Goal: Task Accomplishment & Management: Manage account settings

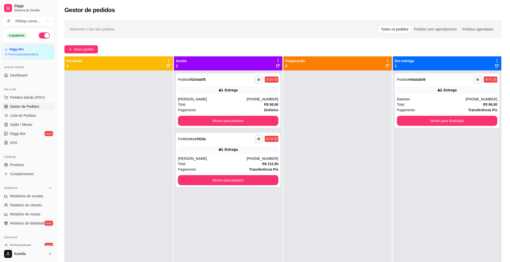
scroll to position [14, 0]
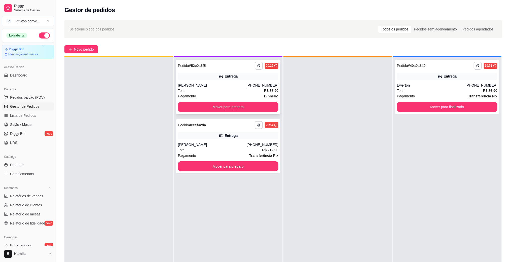
click at [239, 88] on div "[PERSON_NAME]" at bounding box center [212, 85] width 69 height 5
click at [248, 102] on button "Mover para preparo" at bounding box center [228, 107] width 100 height 10
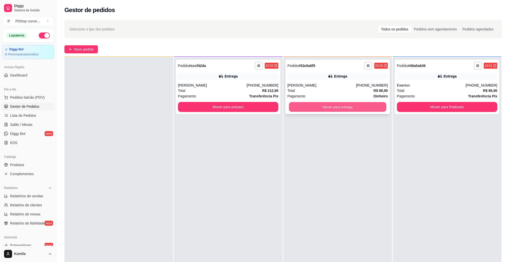
click at [342, 108] on button "Mover para entrega" at bounding box center [337, 107] width 97 height 10
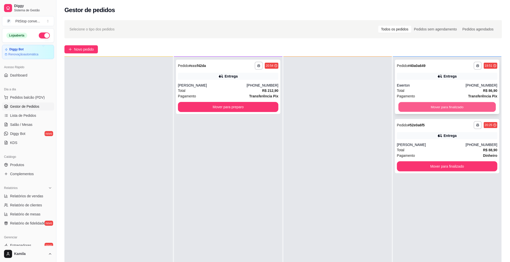
click at [415, 104] on button "Mover para finalizado" at bounding box center [446, 107] width 97 height 10
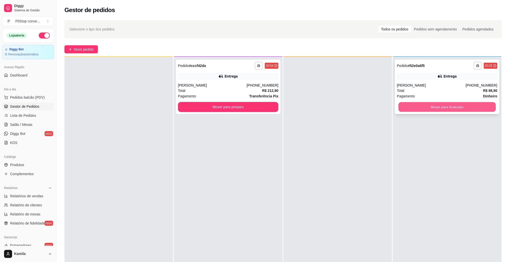
click at [429, 105] on button "Mover para finalizado" at bounding box center [446, 107] width 97 height 10
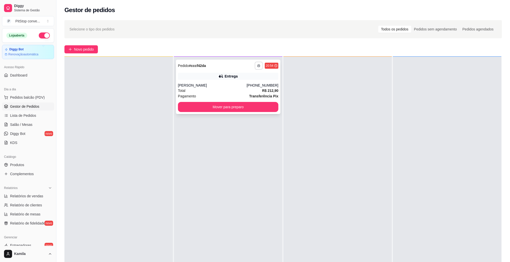
click at [255, 65] on button "button" at bounding box center [259, 66] width 8 height 8
click at [247, 82] on button "IMPRESSORA" at bounding box center [243, 83] width 36 height 8
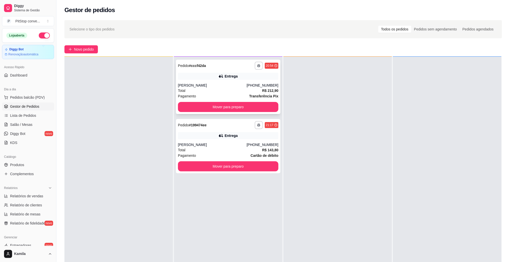
click at [264, 83] on div "[PHONE_NUMBER]" at bounding box center [262, 85] width 32 height 5
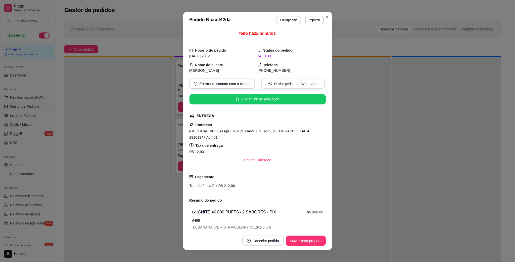
click at [264, 83] on button "Enviar pedido ao WhatsApp" at bounding box center [293, 84] width 64 height 10
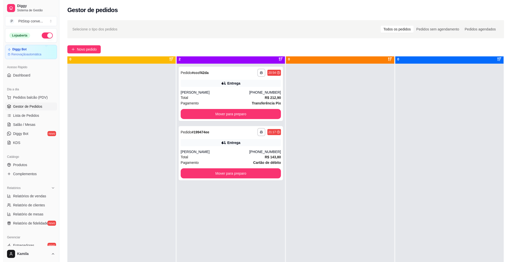
scroll to position [0, 0]
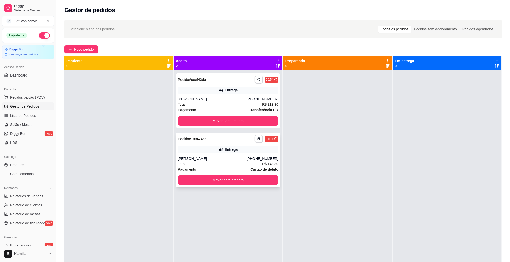
click at [240, 147] on div "Entrega" at bounding box center [228, 149] width 100 height 7
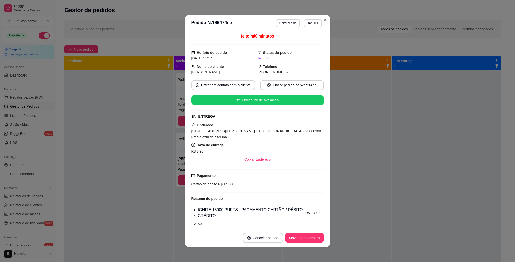
scroll to position [31, 0]
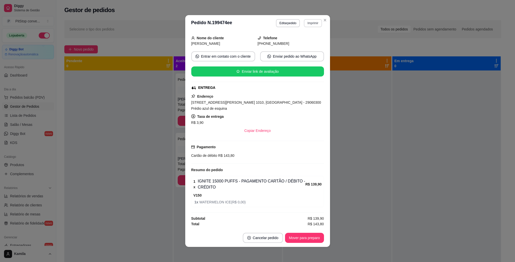
click at [304, 23] on button "Imprimir" at bounding box center [313, 23] width 18 height 8
click at [310, 41] on button "IMPRESSORA" at bounding box center [301, 41] width 36 height 8
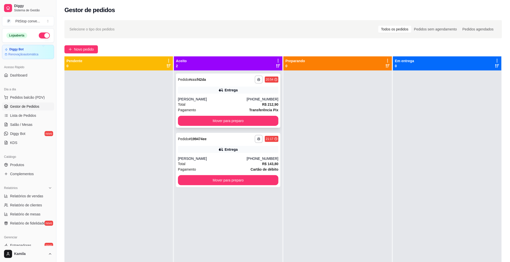
click at [248, 92] on div "Entrega" at bounding box center [228, 90] width 100 height 7
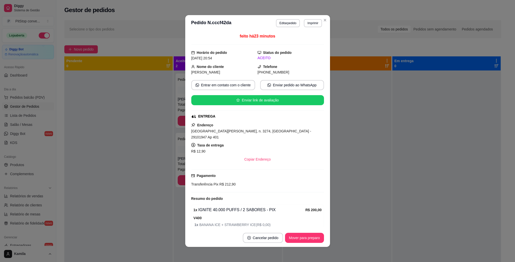
scroll to position [19, 0]
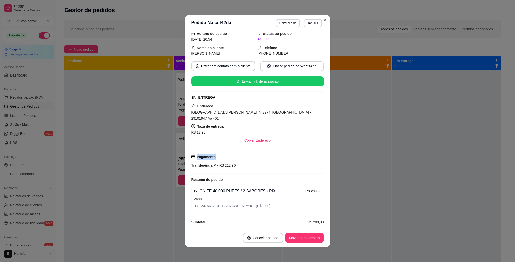
drag, startPoint x: 312, startPoint y: 146, endPoint x: 324, endPoint y: 134, distance: 17.6
click at [334, 131] on div "**********" at bounding box center [257, 131] width 515 height 262
drag, startPoint x: 324, startPoint y: 134, endPoint x: 327, endPoint y: 118, distance: 15.9
click at [327, 118] on div "**********" at bounding box center [257, 131] width 515 height 262
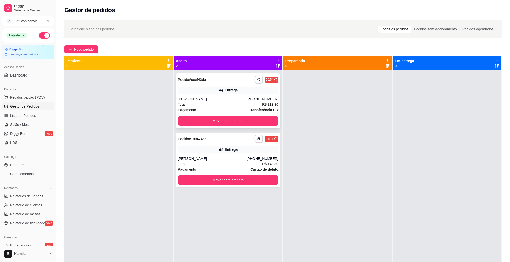
click at [236, 105] on div "Total R$ 212,90" at bounding box center [228, 105] width 100 height 6
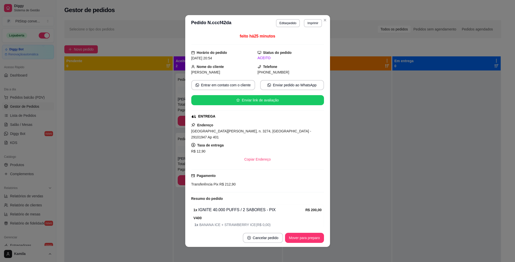
click at [260, 131] on span "[GEOGRAPHIC_DATA][PERSON_NAME], n. 3274, [GEOGRAPHIC_DATA] - 29101947 Ap 401" at bounding box center [251, 134] width 120 height 10
click at [261, 131] on span "[GEOGRAPHIC_DATA][PERSON_NAME], n. 3274, [GEOGRAPHIC_DATA] - 29101947 Ap 401" at bounding box center [251, 134] width 120 height 10
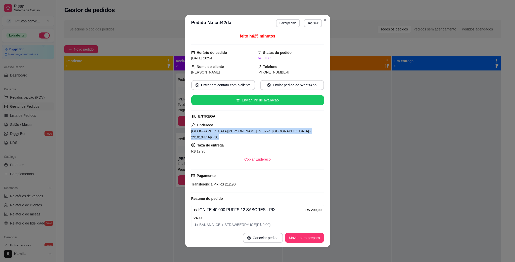
click at [261, 131] on span "[GEOGRAPHIC_DATA][PERSON_NAME], n. 3274, [GEOGRAPHIC_DATA] - 29101947 Ap 401" at bounding box center [251, 134] width 120 height 10
copy span "[GEOGRAPHIC_DATA][PERSON_NAME], n. 3274, [GEOGRAPHIC_DATA] - 29101947 Ap 401"
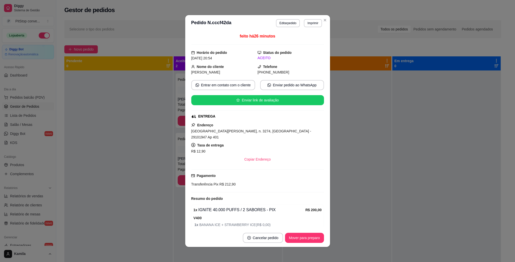
click at [226, 182] on span "R$ 212,90" at bounding box center [227, 184] width 17 height 4
copy div "Transferência Pix R$ 212,90"
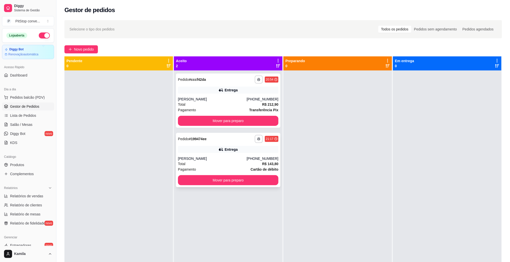
click at [239, 146] on div "Entrega" at bounding box center [228, 149] width 100 height 7
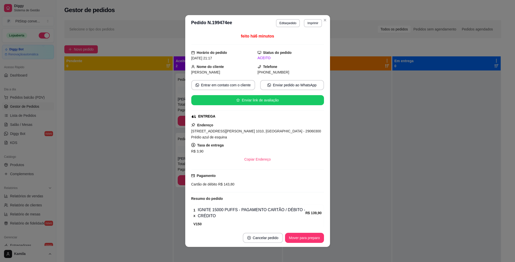
click at [265, 132] on span "[STREET_ADDRESS][PERSON_NAME] 1010, [GEOGRAPHIC_DATA] - 29060300 Prédio azul de…" at bounding box center [256, 134] width 130 height 10
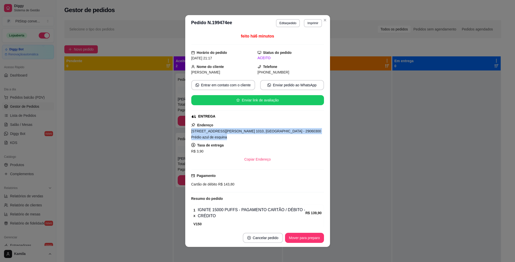
copy span "[STREET_ADDRESS][PERSON_NAME] 1010, [GEOGRAPHIC_DATA] - 29060300 Prédio azul de…"
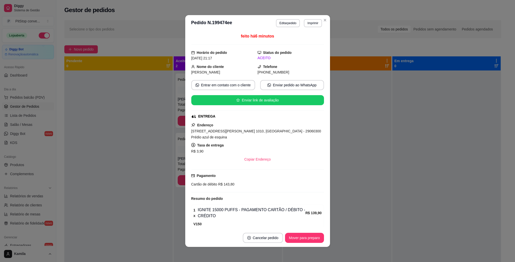
click at [222, 186] on span "R$ 143,80" at bounding box center [225, 184] width 17 height 4
copy div "Cartão de débito R$ 143,80"
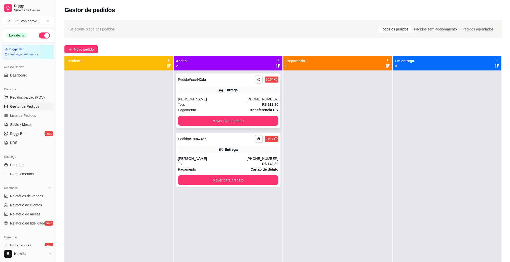
click at [228, 92] on div "Entrega" at bounding box center [230, 90] width 13 height 5
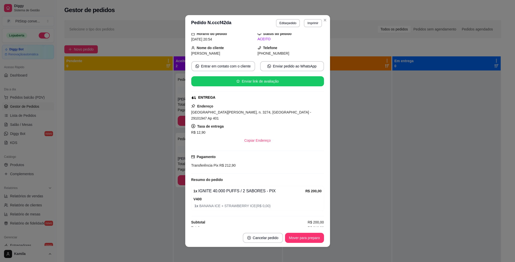
click at [221, 163] on span "R$ 212,90" at bounding box center [227, 165] width 17 height 4
click at [224, 163] on span "R$ 212,90" at bounding box center [227, 165] width 17 height 4
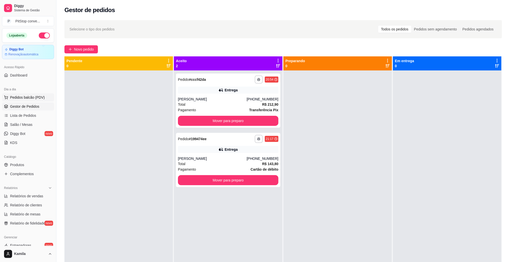
click at [32, 96] on span "Pedidos balcão (PDV)" at bounding box center [27, 97] width 35 height 5
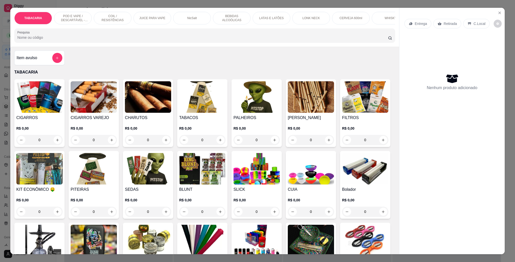
click at [61, 11] on div "TABACARIA POD E VAPE / DESCARTÁVEL - RECARREGAVEL COIL / RESISTÊNCIAS JUICE PAR…" at bounding box center [204, 27] width 389 height 39
click at [67, 12] on div "POD E VAPE / DESCARTÁVEL - RECARREGAVEL" at bounding box center [73, 18] width 38 height 13
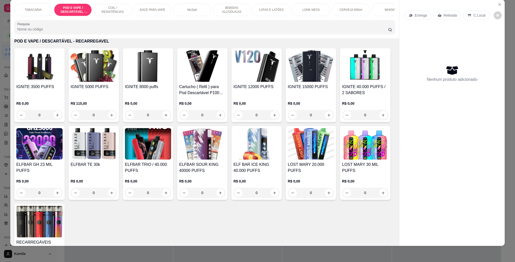
click at [157, 73] on img at bounding box center [148, 65] width 46 height 31
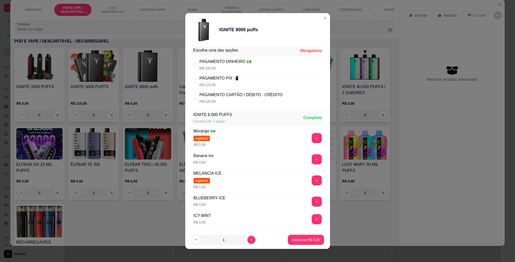
scroll to position [0, 0]
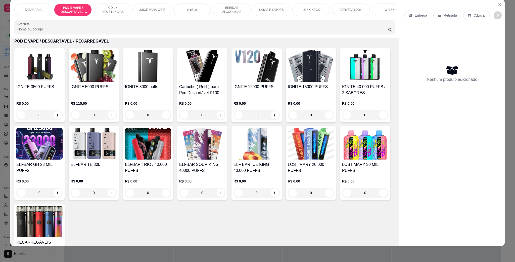
click at [148, 64] on img at bounding box center [148, 65] width 46 height 31
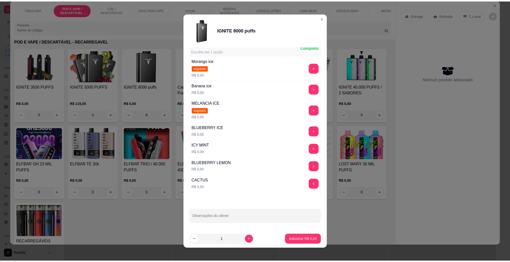
scroll to position [76, 0]
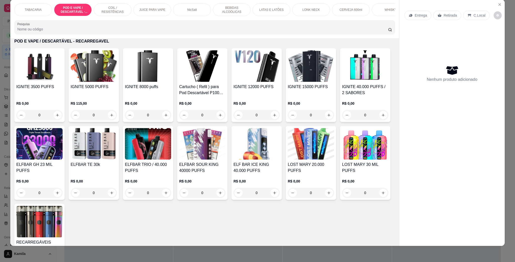
click at [261, 75] on img at bounding box center [257, 65] width 46 height 31
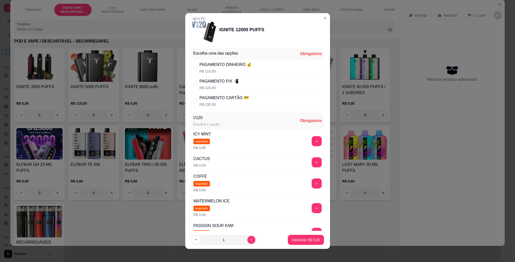
click at [213, 79] on div "PAGAMENTO PIX 📲" at bounding box center [219, 81] width 39 height 6
radio input "true"
click at [312, 164] on button "+" at bounding box center [317, 162] width 10 height 10
click at [306, 237] on p "Adicionar R$ 120,00" at bounding box center [304, 239] width 32 height 5
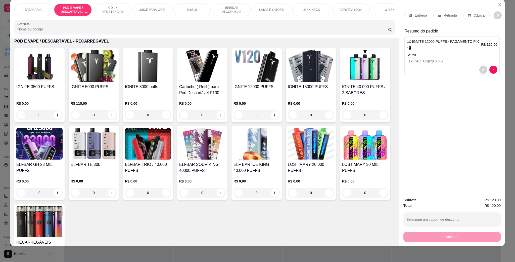
click at [476, 14] on p "C.Local" at bounding box center [480, 15] width 12 height 5
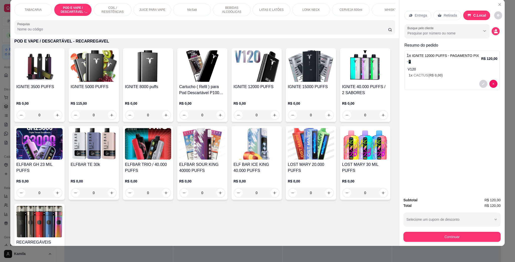
click at [456, 231] on div "Continuar" at bounding box center [452, 235] width 97 height 11
click at [459, 234] on button "Continuar" at bounding box center [452, 237] width 97 height 10
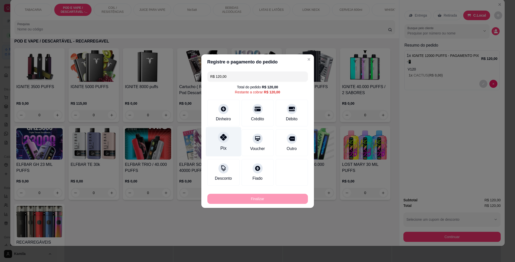
click at [226, 140] on div at bounding box center [223, 137] width 11 height 11
type input "R$ 0,00"
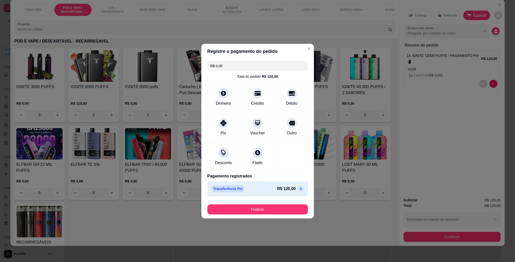
click at [270, 216] on footer "Finalizar" at bounding box center [257, 208] width 113 height 20
click at [270, 212] on button "Finalizar" at bounding box center [257, 209] width 101 height 10
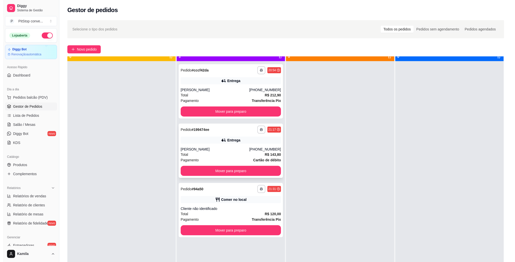
scroll to position [14, 0]
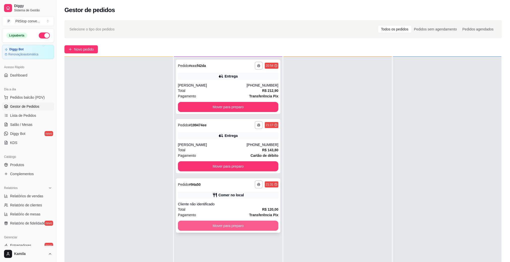
click at [238, 224] on button "Mover para preparo" at bounding box center [228, 226] width 100 height 10
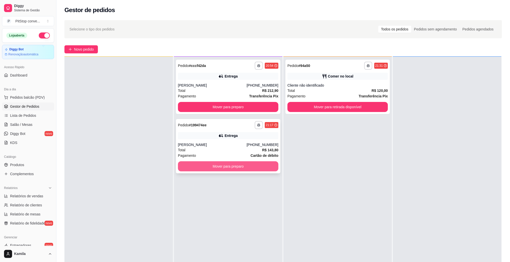
click at [260, 165] on button "Mover para preparo" at bounding box center [228, 166] width 100 height 10
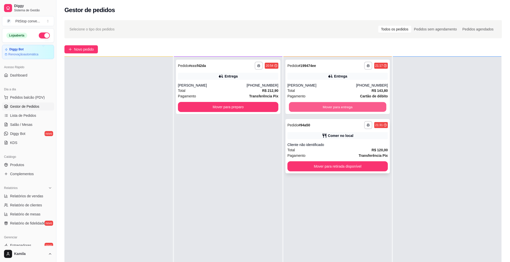
click at [352, 108] on button "Mover para entrega" at bounding box center [337, 107] width 97 height 10
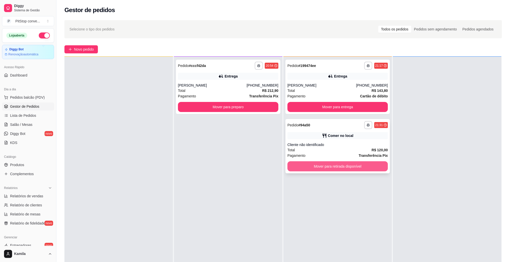
click at [367, 166] on button "Mover para retirada disponível" at bounding box center [337, 166] width 100 height 10
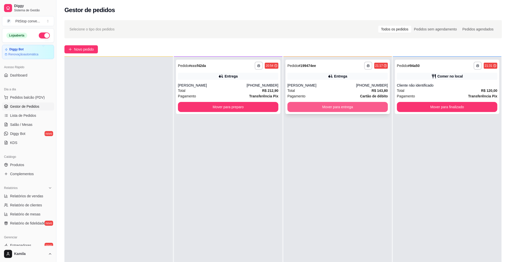
click at [367, 106] on button "Mover para entrega" at bounding box center [337, 107] width 100 height 10
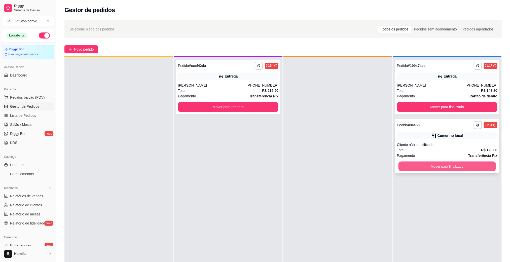
click at [452, 166] on button "Mover para finalizado" at bounding box center [446, 166] width 97 height 10
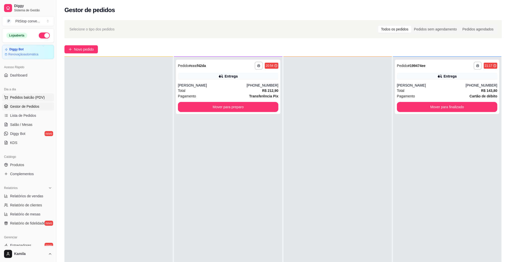
click at [36, 95] on span "Pedidos balcão (PDV)" at bounding box center [27, 97] width 35 height 5
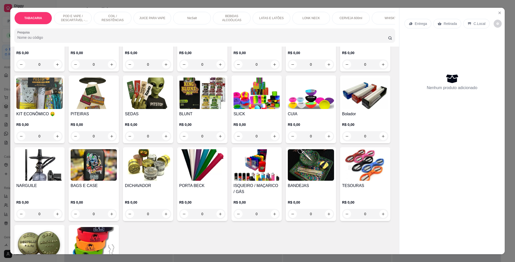
scroll to position [178, 0]
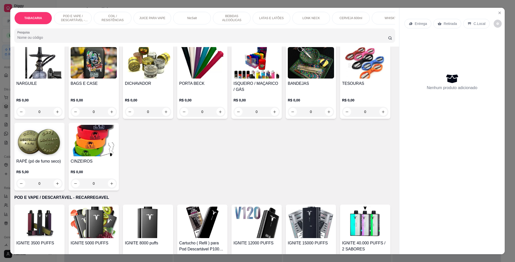
click at [72, 18] on p "POD E VAPE / DESCARTÁVEL - RECARREGAVEL" at bounding box center [72, 18] width 29 height 8
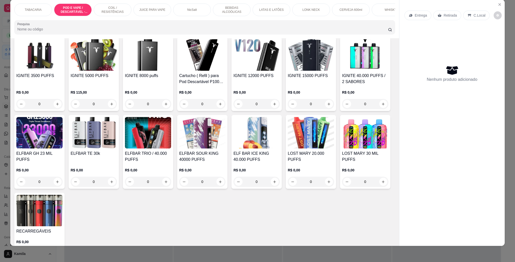
click at [63, 139] on img at bounding box center [39, 132] width 46 height 31
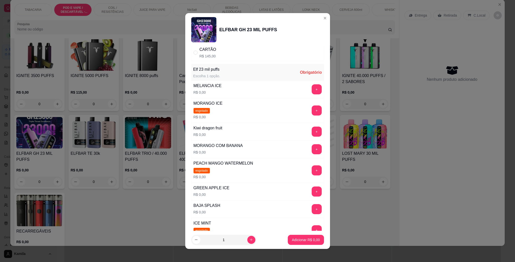
scroll to position [38, 0]
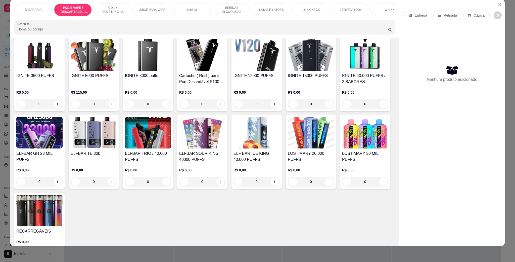
click at [288, 148] on img at bounding box center [311, 132] width 46 height 31
click at [117, 136] on img at bounding box center [94, 132] width 46 height 31
click at [63, 142] on img at bounding box center [39, 132] width 46 height 31
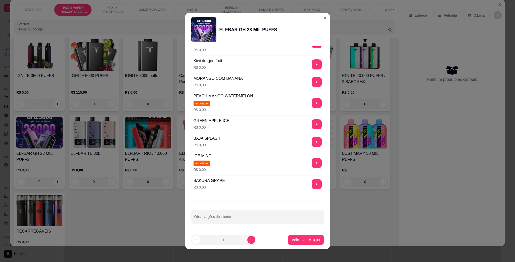
scroll to position [81, 0]
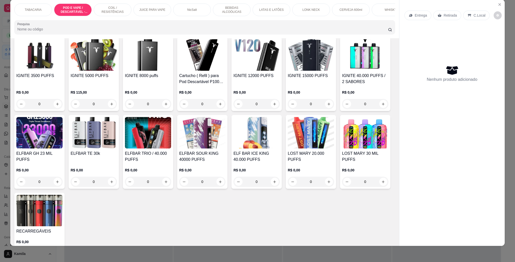
click at [246, 71] on img at bounding box center [257, 54] width 46 height 31
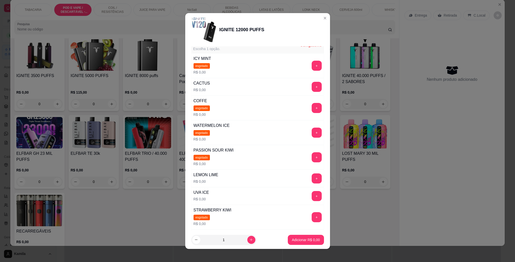
scroll to position [113, 0]
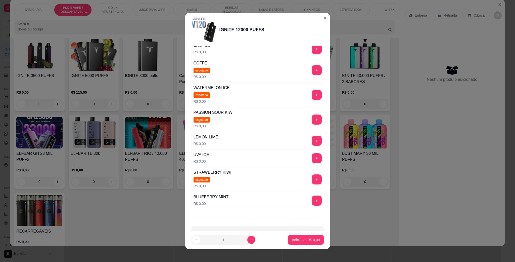
drag, startPoint x: 350, startPoint y: 98, endPoint x: 180, endPoint y: 82, distance: 171.5
click at [350, 98] on div "IGNITE 3500 PUFFS R$ 0,00 0 IGNITE 5000 PUFFS R$ 115,00 0 IGNITE 8000 puffs R$ …" at bounding box center [204, 148] width 381 height 223
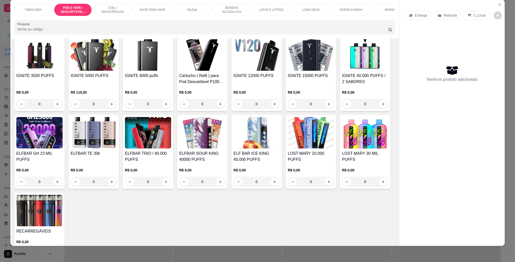
click at [138, 78] on div "IGNITE 8000 puffs R$ 0,00 0" at bounding box center [148, 74] width 50 height 74
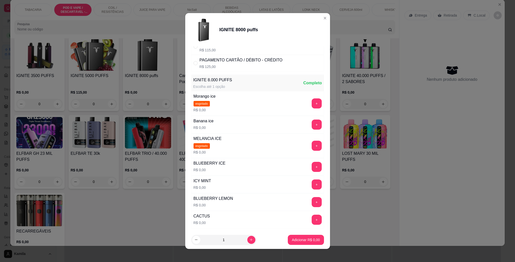
scroll to position [75, 0]
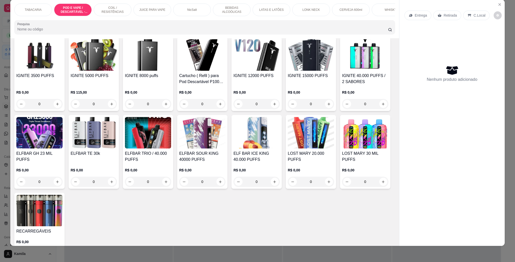
click at [313, 67] on img at bounding box center [311, 54] width 46 height 31
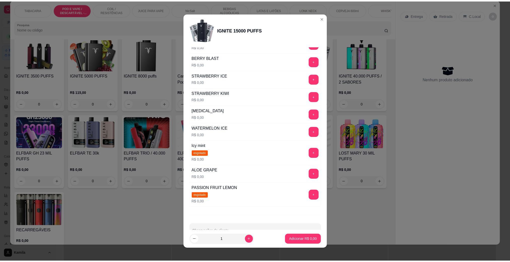
scroll to position [112, 0]
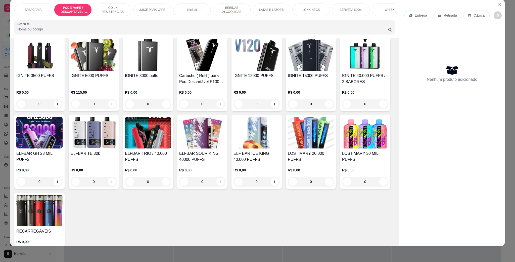
click at [247, 70] on img at bounding box center [257, 54] width 46 height 31
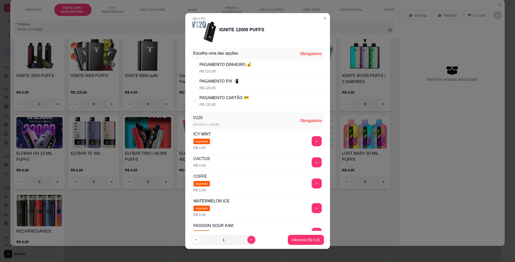
click at [241, 69] on p "R$ 110,00" at bounding box center [226, 71] width 52 height 5
radio input "true"
click at [312, 163] on button "+" at bounding box center [317, 162] width 10 height 10
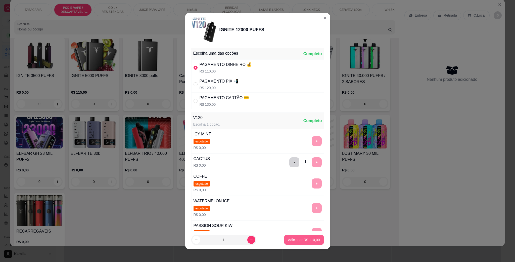
click at [304, 239] on p "Adicionar R$ 110,00" at bounding box center [304, 239] width 32 height 5
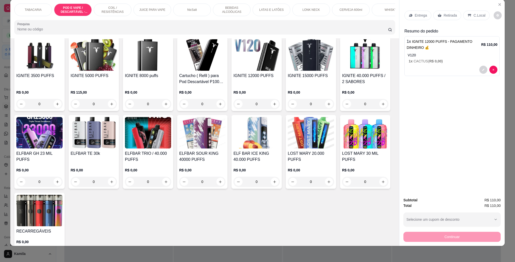
click at [479, 16] on p "C.Local" at bounding box center [480, 15] width 12 height 5
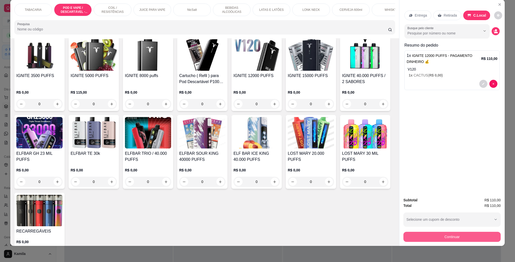
click at [445, 241] on button "Continuar" at bounding box center [452, 237] width 97 height 10
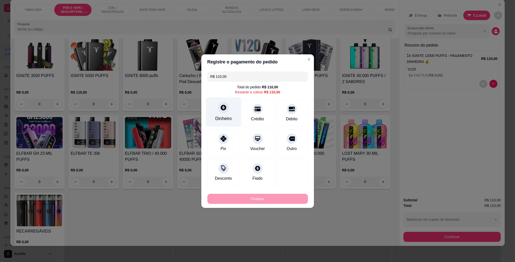
click at [226, 108] on div at bounding box center [223, 107] width 11 height 11
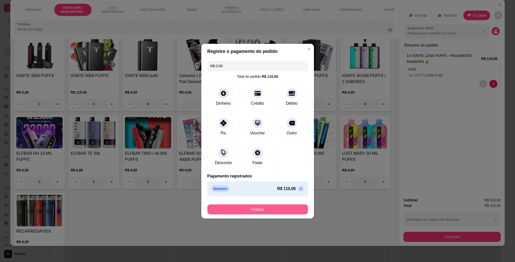
click at [278, 209] on button "Finalizar" at bounding box center [257, 209] width 101 height 10
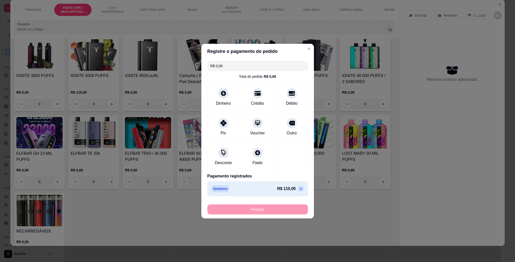
type input "-R$ 110,00"
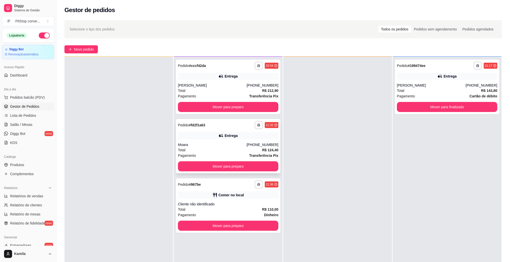
click at [254, 143] on div "[PHONE_NUMBER]" at bounding box center [262, 144] width 32 height 5
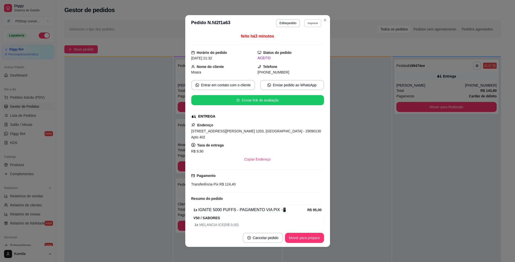
click at [310, 22] on button "Imprimir" at bounding box center [312, 23] width 17 height 8
click at [304, 42] on button "IMPRESSORA" at bounding box center [301, 41] width 35 height 8
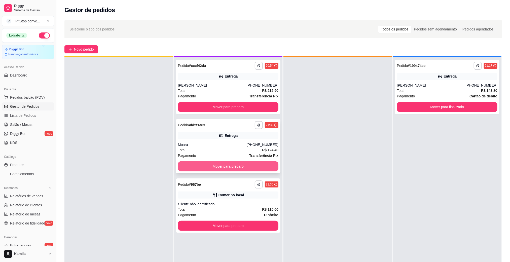
click at [220, 168] on button "Mover para preparo" at bounding box center [228, 166] width 100 height 10
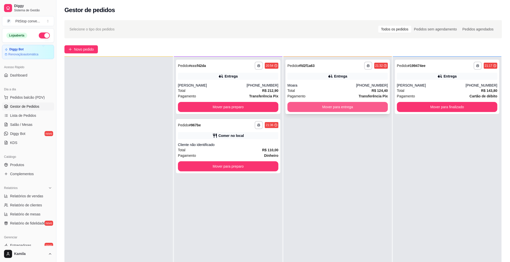
click at [312, 107] on button "Mover para entrega" at bounding box center [337, 107] width 100 height 10
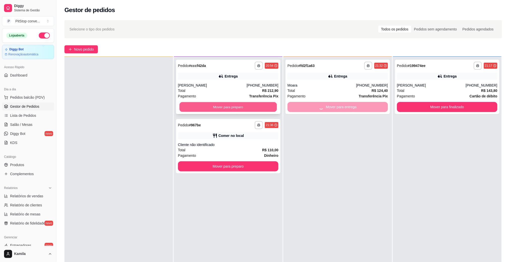
click at [257, 108] on button "Mover para preparo" at bounding box center [227, 107] width 97 height 10
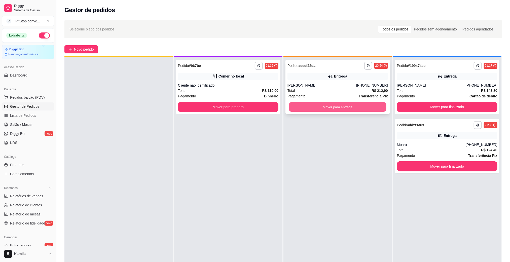
click at [323, 105] on button "Mover para entrega" at bounding box center [337, 107] width 97 height 10
click at [351, 111] on button "Mover para entrega" at bounding box center [337, 107] width 100 height 10
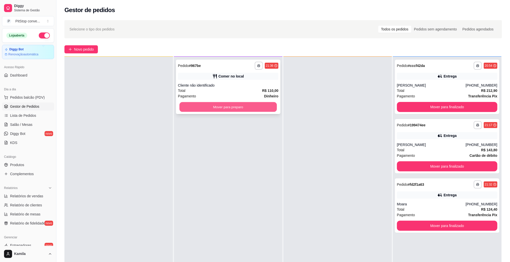
click at [249, 109] on button "Mover para preparo" at bounding box center [227, 107] width 97 height 10
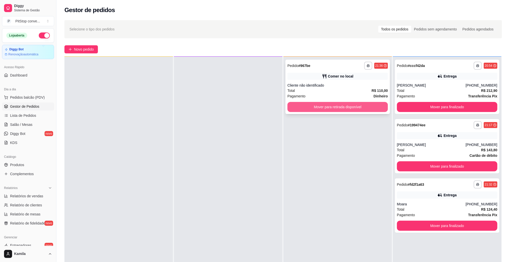
click at [338, 110] on button "Mover para retirada disponível" at bounding box center [337, 107] width 100 height 10
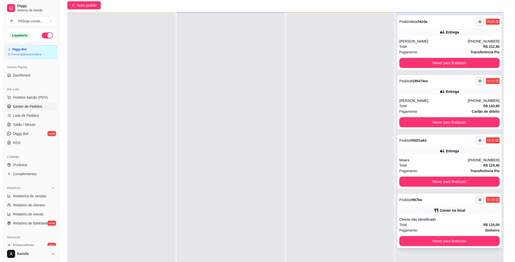
scroll to position [77, 0]
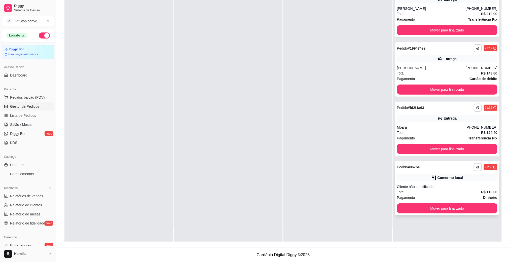
click at [451, 202] on div "**********" at bounding box center [447, 188] width 104 height 54
click at [453, 205] on button "Mover para finalizado" at bounding box center [447, 208] width 100 height 10
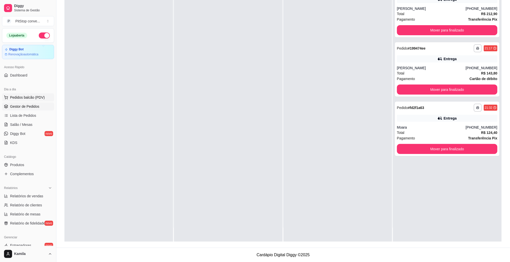
click at [31, 96] on span "Pedidos balcão (PDV)" at bounding box center [27, 97] width 35 height 5
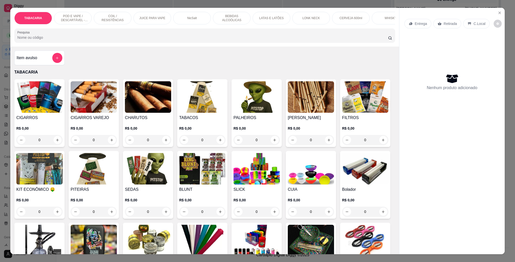
click at [74, 12] on div "POD E VAPE / DESCARTÁVEL - RECARREGAVEL" at bounding box center [73, 18] width 38 height 13
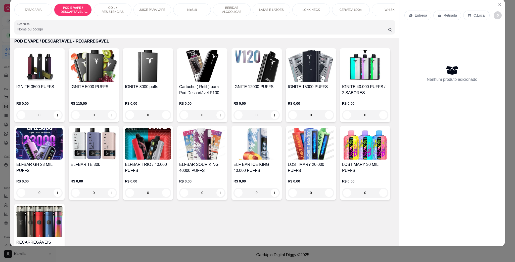
click at [63, 151] on img at bounding box center [39, 143] width 46 height 31
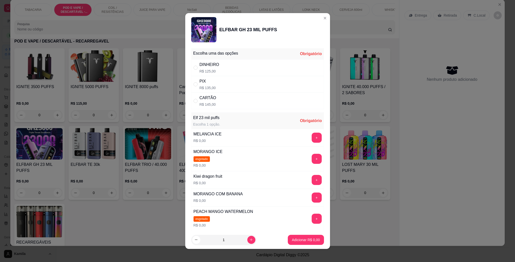
click at [218, 81] on div "PIX R$ 135,00" at bounding box center [257, 84] width 133 height 17
radio input "true"
click at [312, 183] on button "+" at bounding box center [317, 180] width 10 height 10
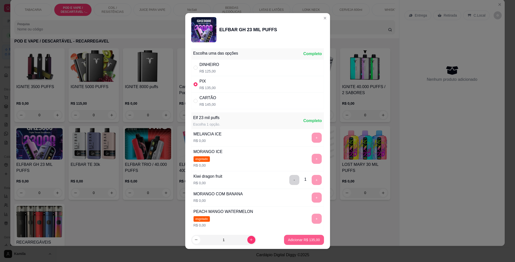
click at [307, 238] on p "Adicionar R$ 135,00" at bounding box center [304, 239] width 32 height 5
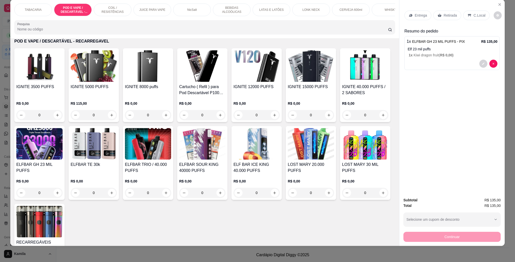
click at [480, 17] on p "C.Local" at bounding box center [480, 15] width 12 height 5
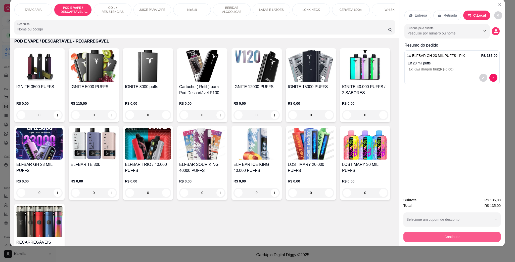
click at [456, 233] on button "Continuar" at bounding box center [452, 237] width 97 height 10
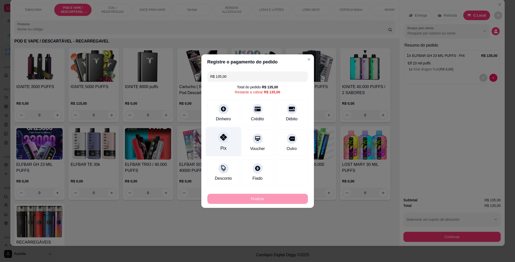
click at [224, 138] on icon at bounding box center [223, 137] width 7 height 7
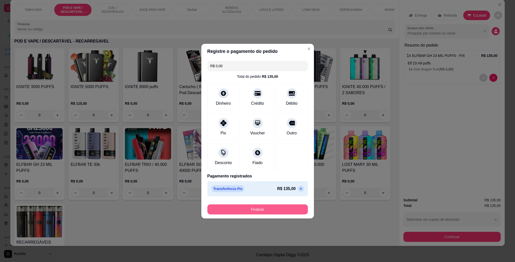
click at [280, 208] on button "Finalizar" at bounding box center [257, 209] width 101 height 10
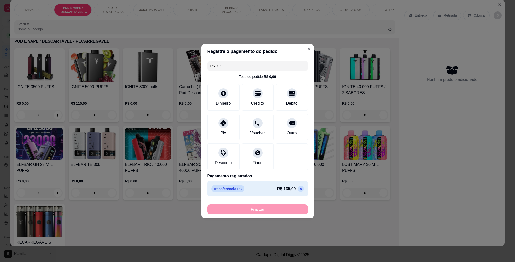
type input "-R$ 135,00"
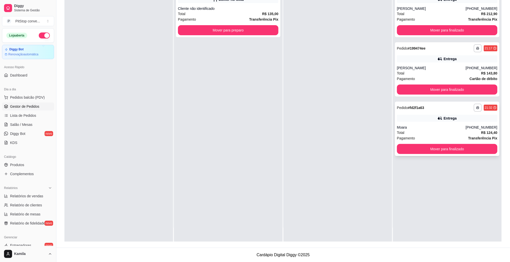
click at [418, 128] on div "Moara" at bounding box center [431, 127] width 69 height 5
click at [429, 127] on div "Moara" at bounding box center [431, 127] width 69 height 5
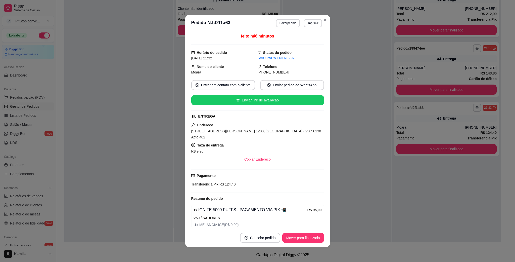
click at [244, 130] on span "[STREET_ADDRESS][PERSON_NAME] 1203, [GEOGRAPHIC_DATA] - 29090130 Apto 402" at bounding box center [256, 134] width 130 height 10
click at [245, 130] on span "[STREET_ADDRESS][PERSON_NAME] 1203, [GEOGRAPHIC_DATA] - 29090130 Apto 402" at bounding box center [256, 134] width 130 height 10
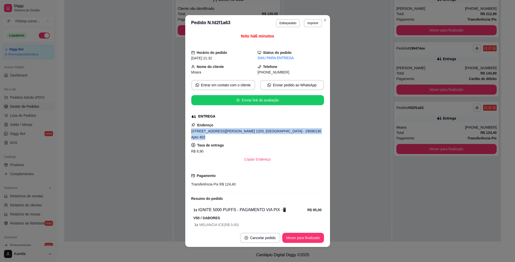
click at [245, 130] on span "[STREET_ADDRESS][PERSON_NAME] 1203, [GEOGRAPHIC_DATA] - 29090130 Apto 402" at bounding box center [256, 134] width 130 height 10
copy span "[STREET_ADDRESS][PERSON_NAME] 1203, [GEOGRAPHIC_DATA] - 29090130 Apto 402"
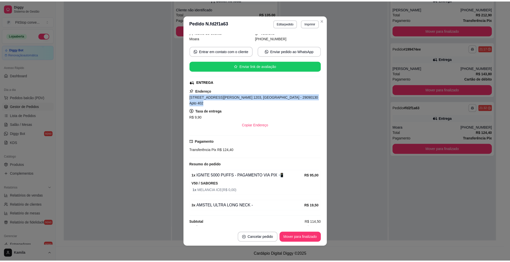
scroll to position [35, 0]
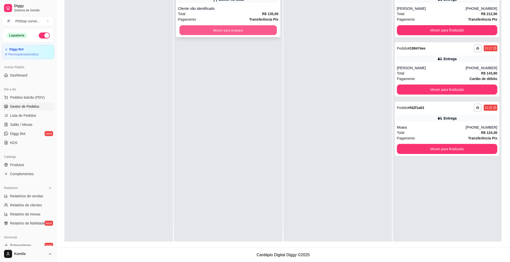
click at [252, 33] on button "Mover para preparo" at bounding box center [227, 30] width 97 height 10
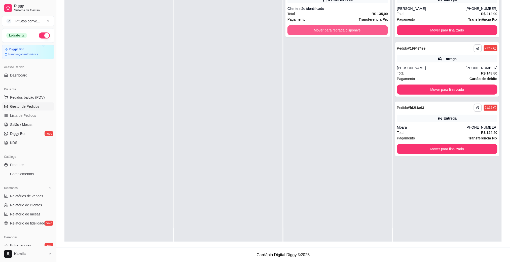
click at [319, 34] on button "Mover para retirada disponível" at bounding box center [337, 30] width 100 height 10
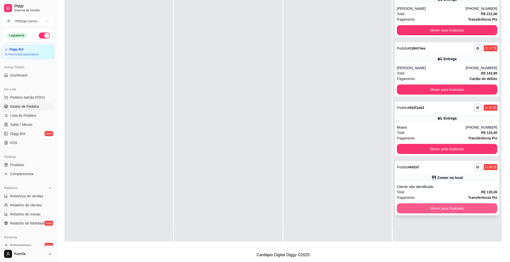
click at [442, 208] on button "Mover para finalizado" at bounding box center [447, 208] width 100 height 10
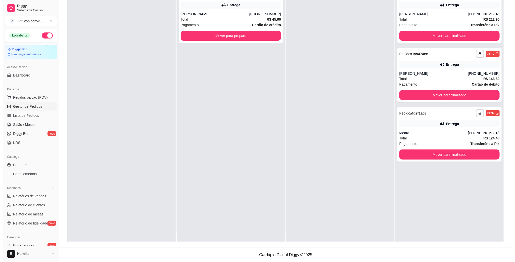
scroll to position [0, 0]
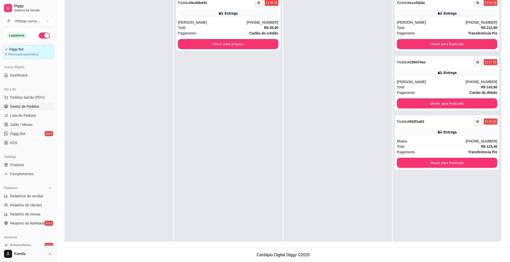
click at [39, 35] on button "button" at bounding box center [44, 35] width 11 height 6
click at [258, 4] on button "button" at bounding box center [259, 3] width 8 height 8
click at [248, 16] on button "IMPRESSORA" at bounding box center [243, 20] width 36 height 8
click at [248, 16] on div "Entrega" at bounding box center [228, 13] width 100 height 7
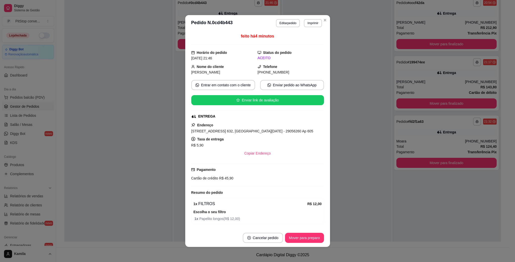
click at [247, 134] on div "[STREET_ADDRESS] 632, [GEOGRAPHIC_DATA][DATE] - 29056260 Ap 605" at bounding box center [257, 131] width 133 height 6
click at [247, 133] on span "[STREET_ADDRESS] 632, [GEOGRAPHIC_DATA][DATE] - 29056260 Ap 605" at bounding box center [252, 131] width 122 height 4
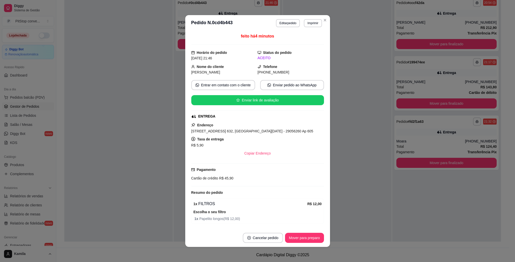
click at [255, 131] on span "[STREET_ADDRESS] 632, [GEOGRAPHIC_DATA][DATE] - 29056260 Ap 605" at bounding box center [252, 131] width 122 height 4
click at [256, 131] on span "[STREET_ADDRESS] 632, [GEOGRAPHIC_DATA][DATE] - 29056260 Ap 605" at bounding box center [252, 131] width 122 height 4
copy span "[STREET_ADDRESS] 632, [GEOGRAPHIC_DATA][DATE] - 29056260 Ap 605"
click at [221, 178] on span "R$ 45,90" at bounding box center [225, 178] width 15 height 4
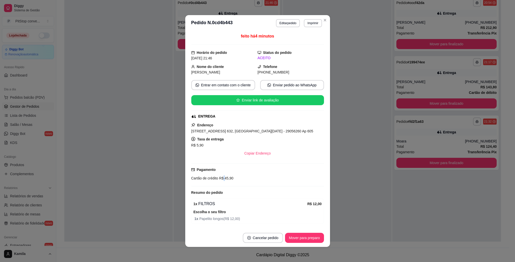
click at [221, 178] on span "R$ 45,90" at bounding box center [225, 178] width 15 height 4
drag, startPoint x: 221, startPoint y: 178, endPoint x: 249, endPoint y: 187, distance: 30.1
click at [221, 178] on span "R$ 45,90" at bounding box center [225, 178] width 15 height 4
copy div "Cartão de crédito R$ 45,90"
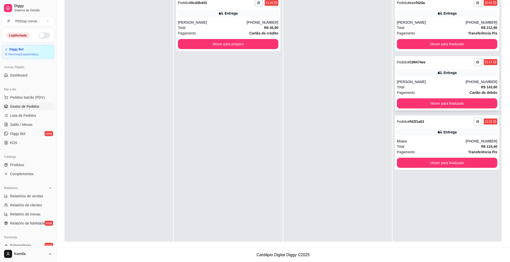
click at [416, 84] on div "[PERSON_NAME]" at bounding box center [431, 81] width 69 height 5
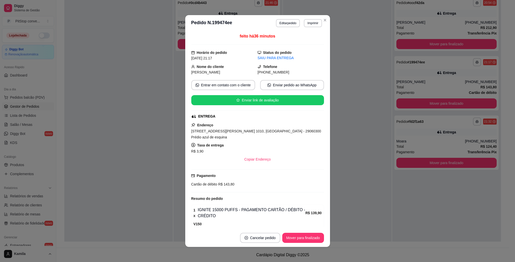
click at [268, 71] on span "[PHONE_NUMBER]" at bounding box center [274, 72] width 32 height 4
copy div "[PHONE_NUMBER] Entrar em contato com o cliente Enviar pedido ao WhatsApp Enviar…"
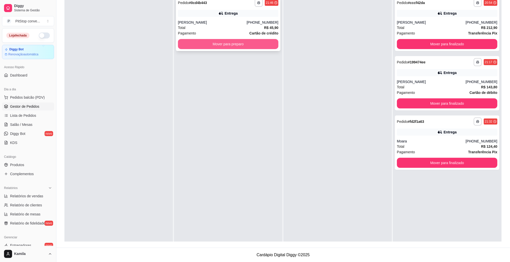
click at [267, 49] on div "**********" at bounding box center [228, 24] width 104 height 54
click at [260, 48] on button "Mover para preparo" at bounding box center [228, 44] width 100 height 10
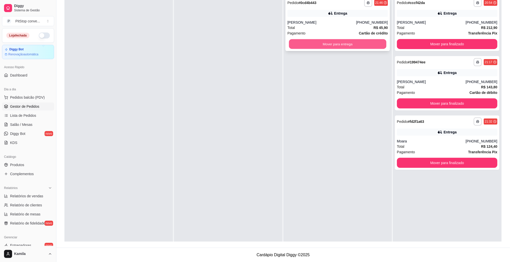
click at [331, 46] on button "Mover para entrega" at bounding box center [337, 44] width 97 height 10
